Goal: Information Seeking & Learning: Find specific fact

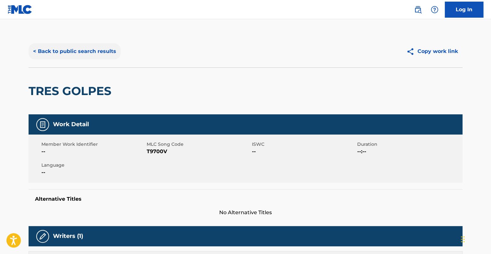
click at [92, 47] on button "< Back to public search results" at bounding box center [75, 51] width 92 height 16
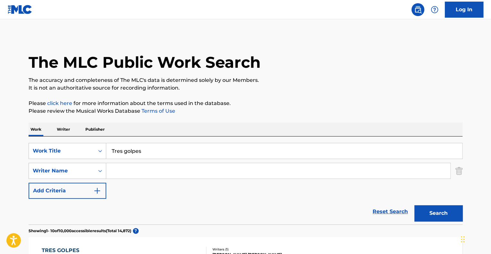
scroll to position [96, 0]
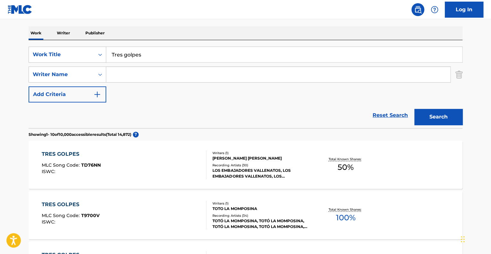
drag, startPoint x: 128, startPoint y: 54, endPoint x: 9, endPoint y: 49, distance: 119.7
paste input "Romántica Champeta [4]"
type input "Romántica Champeta"
click at [414, 109] on button "Search" at bounding box center [438, 117] width 48 height 16
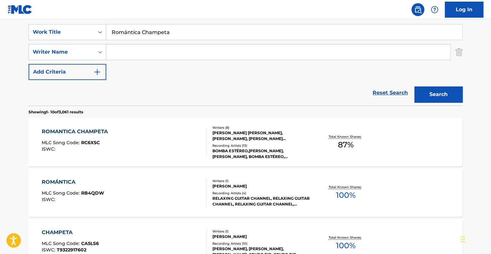
scroll to position [128, 0]
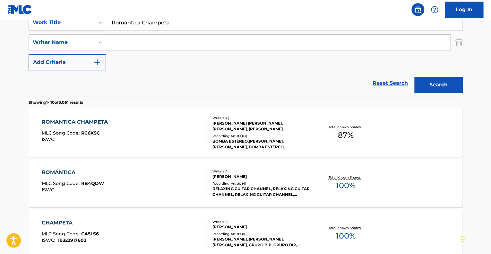
click at [163, 129] on div "ROMANTICA CHAMPETA MLC Song Code : RC6XSC ISWC :" at bounding box center [124, 132] width 165 height 29
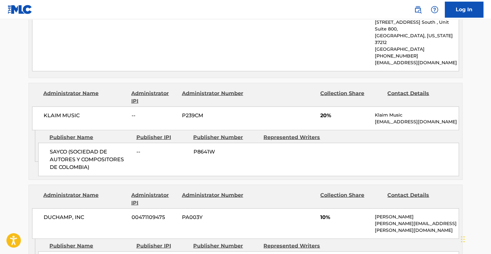
scroll to position [609, 0]
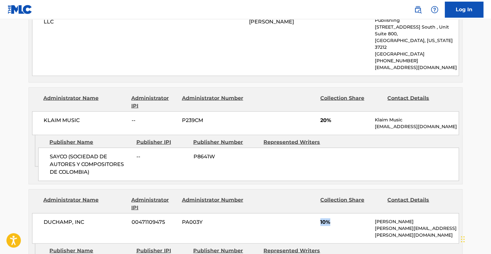
drag, startPoint x: 327, startPoint y: 188, endPoint x: 314, endPoint y: 186, distance: 12.7
click at [314, 213] on div "DUCHAMP, INC 00471109475 PA003Y 10% [PERSON_NAME] [PERSON_NAME][EMAIL_ADDRESS][…" at bounding box center [245, 228] width 427 height 30
drag, startPoint x: 336, startPoint y: 81, endPoint x: 299, endPoint y: 99, distance: 41.2
click at [285, 111] on div "KLAIM MUSIC -- P239CM 20% Klaim Music [EMAIL_ADDRESS][DOMAIN_NAME]" at bounding box center [245, 123] width 427 height 24
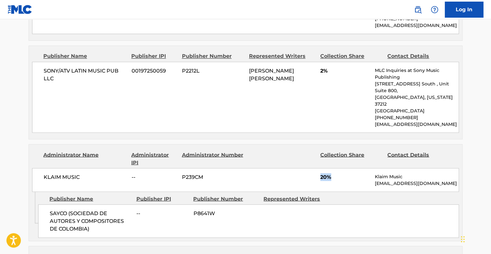
scroll to position [545, 0]
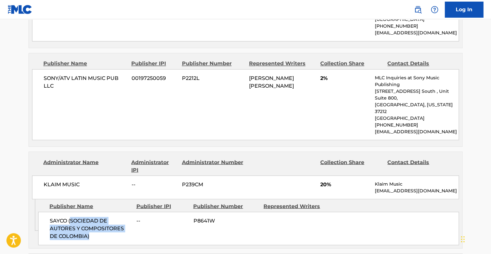
drag, startPoint x: 89, startPoint y: 181, endPoint x: 109, endPoint y: 197, distance: 26.2
click at [109, 211] on div "SAYCO (SOCIEDAD DE AUTORES Y COMPOSITORES DE COLOMBIA) -- P8641W" at bounding box center [248, 227] width 421 height 33
click at [147, 211] on div "SAYCO (SOCIEDAD DE AUTORES Y COMPOSITORES DE COLOMBIA) -- P8641W" at bounding box center [248, 227] width 421 height 33
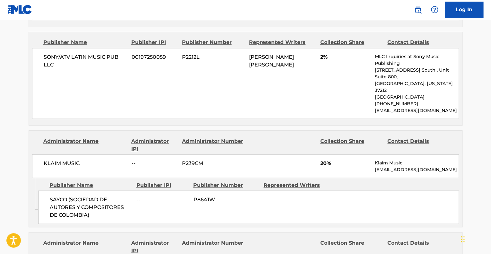
scroll to position [642, 0]
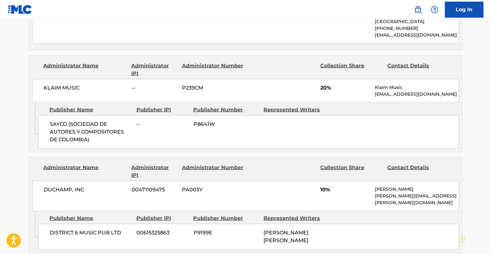
drag, startPoint x: 331, startPoint y: 153, endPoint x: 357, endPoint y: 199, distance: 52.6
click at [357, 199] on div "Administrator Name Administrator IPI Administrator Number Collection Share Cont…" at bounding box center [246, 205] width 434 height 96
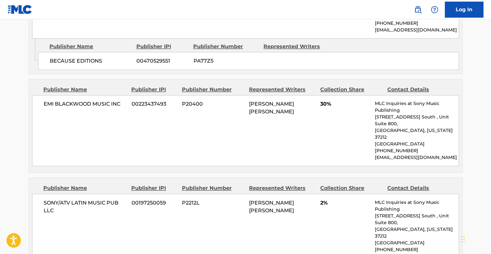
scroll to position [353, 0]
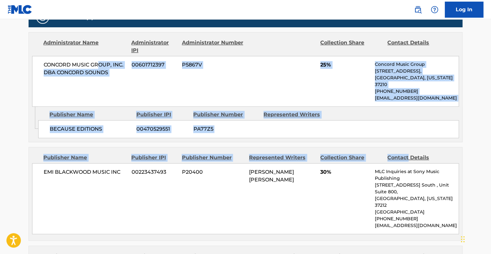
drag, startPoint x: 107, startPoint y: 64, endPoint x: 408, endPoint y: 135, distance: 309.7
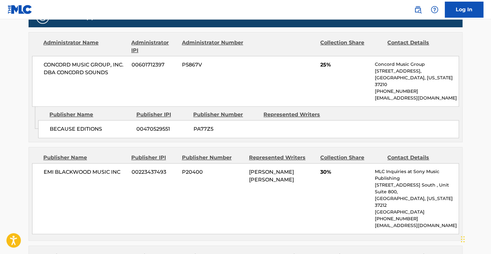
click at [109, 177] on div "EMI [PERSON_NAME] MUSIC INC 00223437493 P20400 [PERSON_NAME] [PERSON_NAME] 30% …" at bounding box center [245, 198] width 427 height 71
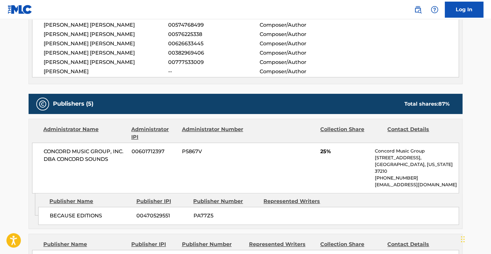
scroll to position [257, 0]
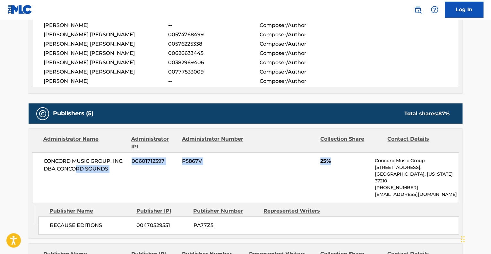
drag, startPoint x: 108, startPoint y: 168, endPoint x: 345, endPoint y: 171, distance: 237.4
click at [345, 171] on div "CONCORD MUSIC GROUP, INC. DBA CONCORD SOUNDS 00601712397 P5867V 25% Concord Mus…" at bounding box center [245, 177] width 427 height 51
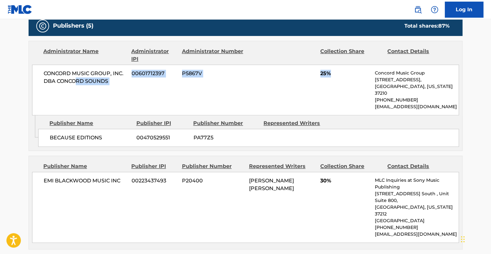
scroll to position [353, 0]
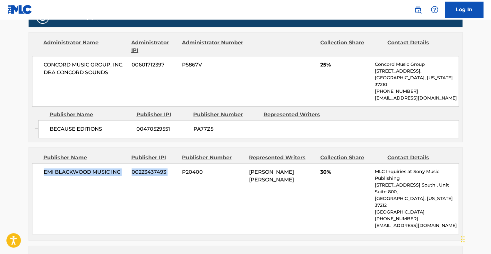
drag, startPoint x: 80, startPoint y: 166, endPoint x: 304, endPoint y: 65, distance: 246.4
click at [190, 167] on div "EMI [PERSON_NAME] MUSIC INC 00223437493 P20400 [PERSON_NAME] [PERSON_NAME] 30% …" at bounding box center [245, 198] width 427 height 71
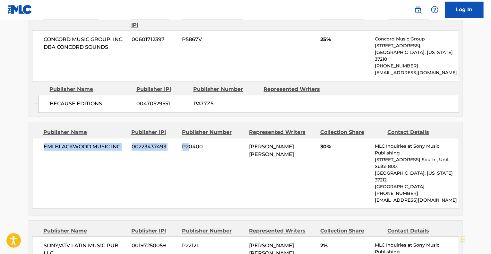
scroll to position [449, 0]
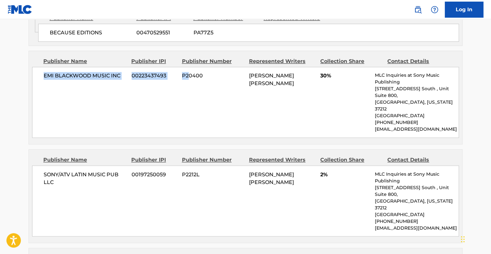
drag, startPoint x: 246, startPoint y: 70, endPoint x: 291, endPoint y: 86, distance: 47.5
click at [290, 85] on div "EMI [PERSON_NAME] MUSIC INC 00223437493 P20400 [PERSON_NAME] [PERSON_NAME] 30% …" at bounding box center [245, 102] width 427 height 71
click at [298, 95] on div "EMI [PERSON_NAME] MUSIC INC 00223437493 P20400 [PERSON_NAME] [PERSON_NAME] 30% …" at bounding box center [245, 102] width 427 height 71
drag, startPoint x: 248, startPoint y: 146, endPoint x: 310, endPoint y: 173, distance: 67.9
click at [301, 170] on div "SONY/ATV LATIN MUSIC PUB LLC 00197250059 P2212L [PERSON_NAME] [PERSON_NAME] 2% …" at bounding box center [245, 200] width 427 height 71
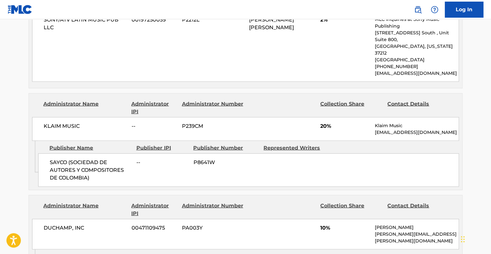
scroll to position [609, 0]
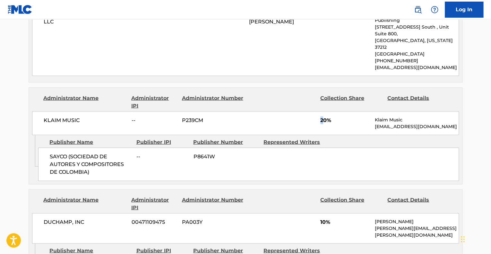
drag, startPoint x: 286, startPoint y: 87, endPoint x: 324, endPoint y: 87, distance: 37.2
click at [324, 111] on div "KLAIM MUSIC -- P239CM 20% Klaim Music [EMAIL_ADDRESS][DOMAIN_NAME]" at bounding box center [245, 123] width 427 height 24
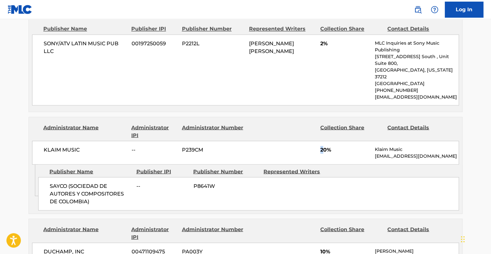
scroll to position [545, 0]
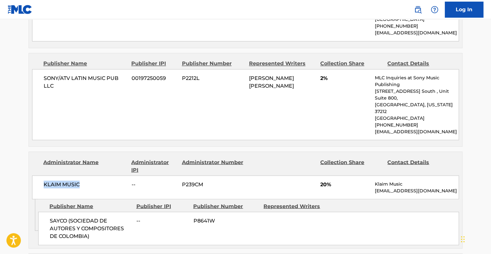
drag, startPoint x: 70, startPoint y: 150, endPoint x: 34, endPoint y: 150, distance: 36.6
click at [34, 175] on div "KLAIM MUSIC -- P239CM 20% Klaim Music [EMAIL_ADDRESS][DOMAIN_NAME]" at bounding box center [245, 187] width 427 height 24
copy span "KLAIM MUSIC"
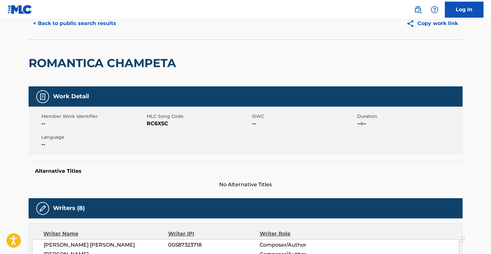
scroll to position [0, 0]
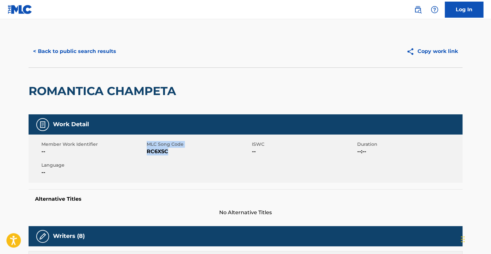
drag, startPoint x: 168, startPoint y: 151, endPoint x: 147, endPoint y: 142, distance: 22.7
click at [147, 142] on div "MLC Song Code RC6XSC" at bounding box center [199, 148] width 105 height 14
copy div "MLC Song Code RC6XSC"
click at [218, 95] on div "ROMANTICA CHAMPETA" at bounding box center [246, 90] width 434 height 47
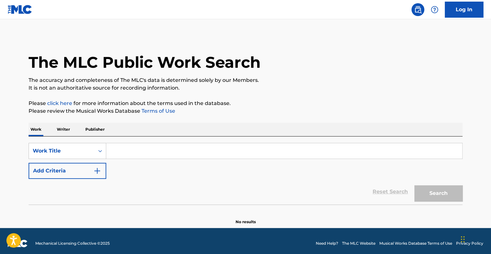
click at [192, 177] on div "SearchWithCriteria4e3611a1-a407-4ec7-80a3-8d12fd85b764 Work Title Add Criteria" at bounding box center [246, 161] width 434 height 36
click at [128, 154] on input "Search Form" at bounding box center [284, 150] width 356 height 15
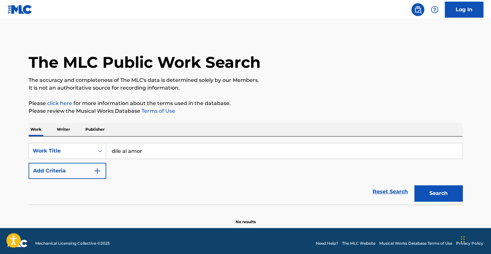
type input "dile al amor"
click at [161, 175] on div "SearchWithCriteria4e3611a1-a407-4ec7-80a3-8d12fd85b764 Work Title dile al amor …" at bounding box center [246, 161] width 434 height 36
click at [435, 197] on button "Search" at bounding box center [438, 193] width 48 height 16
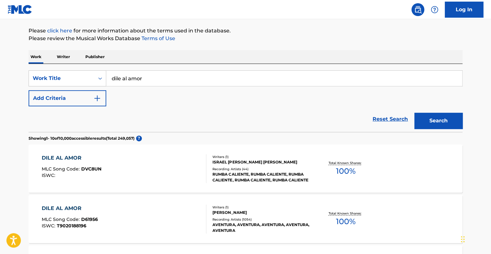
scroll to position [96, 0]
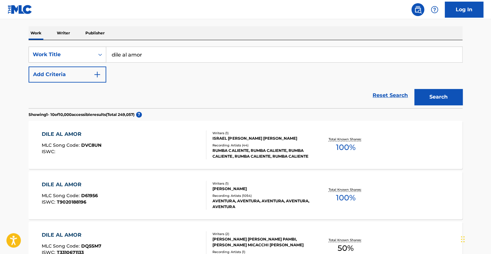
click at [281, 92] on div "Reset Search Search" at bounding box center [246, 95] width 434 height 26
click at [159, 197] on div "DILE AL AMOR MLC Song Code : D61956 ISWC : T9020188196" at bounding box center [124, 195] width 165 height 29
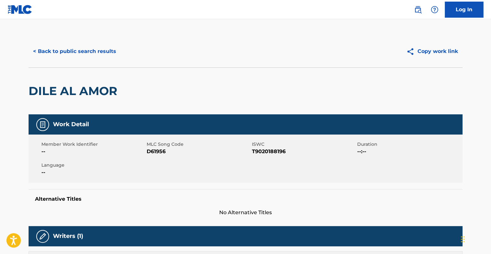
scroll to position [32, 0]
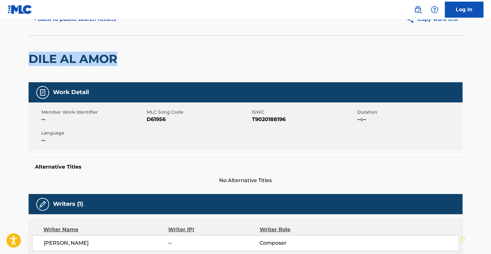
drag, startPoint x: 32, startPoint y: 55, endPoint x: 133, endPoint y: 64, distance: 101.8
click at [133, 64] on div "DILE AL AMOR" at bounding box center [246, 58] width 434 height 47
click at [178, 72] on div "DILE AL AMOR" at bounding box center [246, 58] width 434 height 47
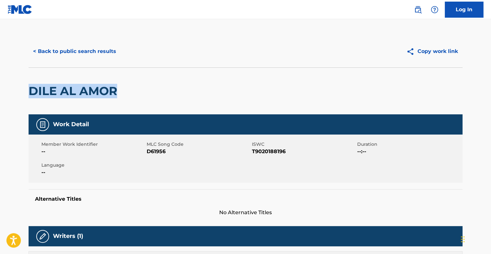
click at [52, 86] on h2 "DILE AL AMOR" at bounding box center [75, 91] width 92 height 14
drag, startPoint x: 94, startPoint y: 89, endPoint x: 131, endPoint y: 92, distance: 37.1
click at [131, 92] on div "DILE AL AMOR" at bounding box center [246, 90] width 434 height 47
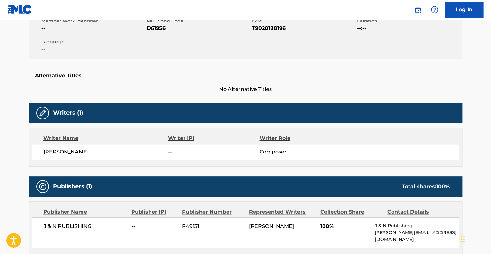
scroll to position [128, 0]
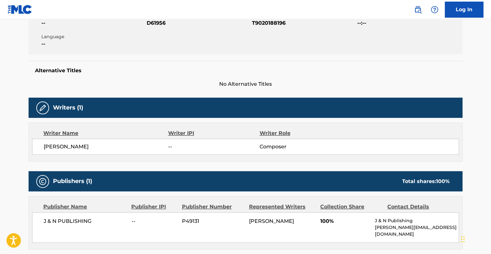
drag, startPoint x: 44, startPoint y: 146, endPoint x: 127, endPoint y: 152, distance: 83.6
click at [126, 147] on span "ANTHONY SANTOS" at bounding box center [106, 147] width 124 height 8
drag, startPoint x: 37, startPoint y: 219, endPoint x: 125, endPoint y: 225, distance: 88.1
click at [125, 225] on div "J & N PUBLISHING -- P49131 ANTHONY SANTOS 100% J & N Publishing marti@mayimbamu…" at bounding box center [245, 227] width 427 height 30
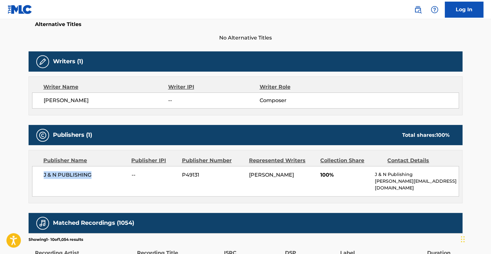
scroll to position [257, 0]
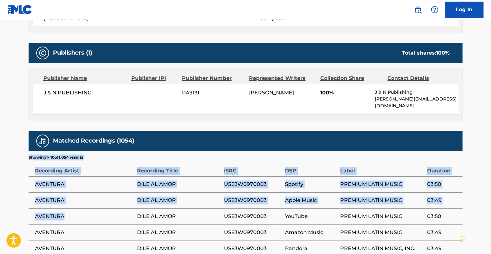
drag, startPoint x: 27, startPoint y: 175, endPoint x: 95, endPoint y: 214, distance: 78.0
click at [95, 214] on div "< Back to public search results Copy work link DILE AL AMOR Work Detail Member …" at bounding box center [245, 69] width 449 height 581
click at [93, 214] on td "AVENTURA" at bounding box center [83, 216] width 108 height 16
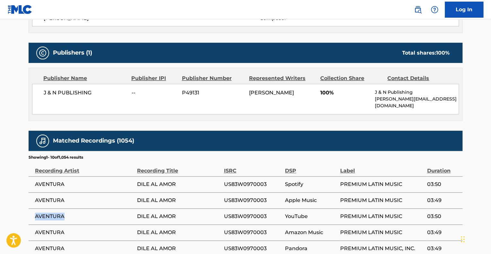
drag, startPoint x: 71, startPoint y: 209, endPoint x: 30, endPoint y: 207, distance: 40.8
click at [30, 208] on td "AVENTURA" at bounding box center [83, 216] width 108 height 16
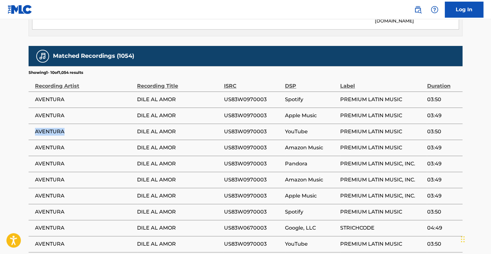
scroll to position [353, 0]
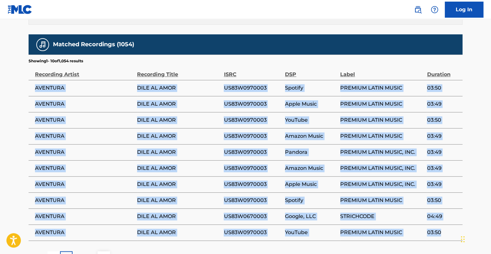
drag, startPoint x: 91, startPoint y: 84, endPoint x: 444, endPoint y: 229, distance: 381.2
click at [444, 229] on tbody "AVENTURA DILE AL AMOR US83W0970003 Spotify PREMIUM LATIN MUSIC 03:50 AVENTURA D…" at bounding box center [246, 160] width 434 height 160
click at [274, 208] on td "US83W0670003" at bounding box center [254, 216] width 61 height 16
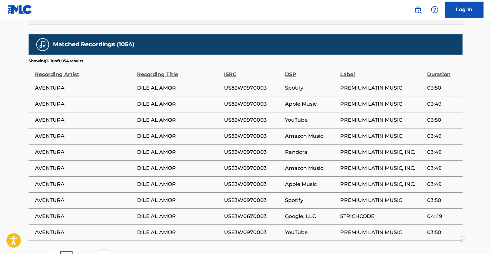
click at [304, 136] on td "Amazon Music" at bounding box center [312, 136] width 55 height 16
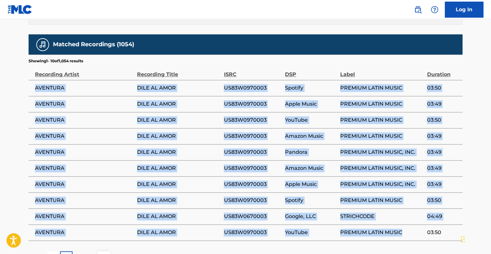
drag, startPoint x: 28, startPoint y: 78, endPoint x: 423, endPoint y: 233, distance: 424.1
click at [423, 233] on tbody "AVENTURA DILE AL AMOR US83W0970003 Spotify PREMIUM LATIN MUSIC 03:50 AVENTURA D…" at bounding box center [246, 160] width 434 height 160
click at [418, 231] on td "PREMIUM LATIN MUSIC" at bounding box center [383, 232] width 87 height 16
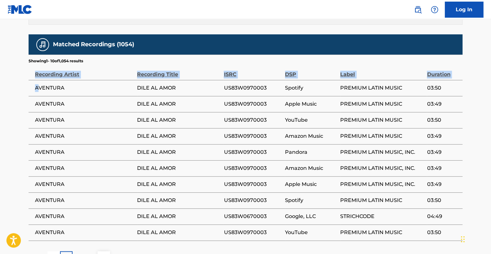
drag, startPoint x: 40, startPoint y: 82, endPoint x: 480, endPoint y: 222, distance: 461.4
click at [330, 200] on td "Spotify" at bounding box center [312, 200] width 55 height 16
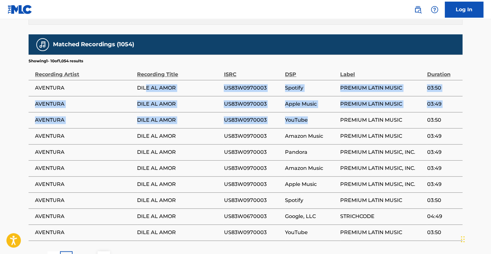
drag, startPoint x: 146, startPoint y: 79, endPoint x: 311, endPoint y: 114, distance: 168.0
click at [311, 114] on tbody "AVENTURA DILE AL AMOR US83W0970003 Spotify PREMIUM LATIN MUSIC 03:50 AVENTURA D…" at bounding box center [246, 160] width 434 height 160
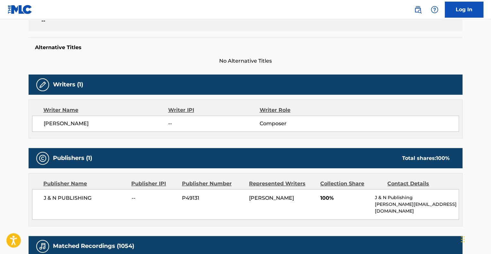
scroll to position [128, 0]
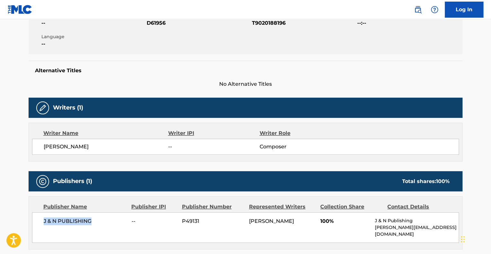
drag, startPoint x: 100, startPoint y: 221, endPoint x: 44, endPoint y: 220, distance: 55.5
click at [39, 220] on div "J & N PUBLISHING -- P49131 ANTHONY SANTOS 100% J & N Publishing marti@mayimbamu…" at bounding box center [245, 227] width 427 height 30
click at [69, 223] on span "J & N PUBLISHING" at bounding box center [85, 221] width 83 height 8
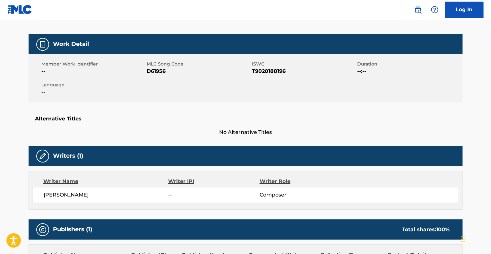
scroll to position [0, 0]
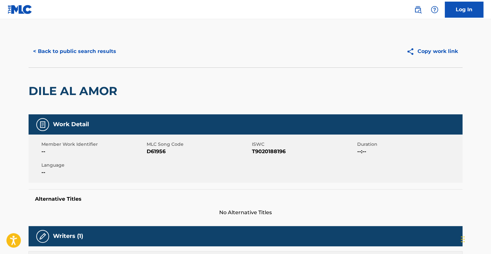
click at [324, 211] on span "No Alternative Titles" at bounding box center [246, 213] width 434 height 8
click at [453, 205] on div "Alternative Titles No Alternative Titles" at bounding box center [246, 202] width 434 height 27
click at [333, 208] on div "Alternative Titles No Alternative Titles" at bounding box center [246, 202] width 434 height 27
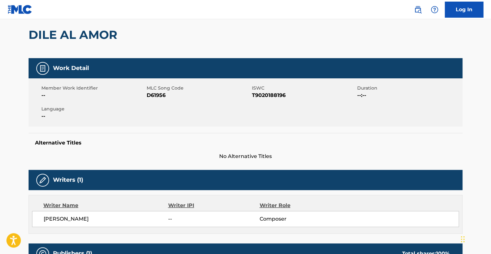
scroll to position [160, 0]
